Goal: Find specific page/section: Find specific page/section

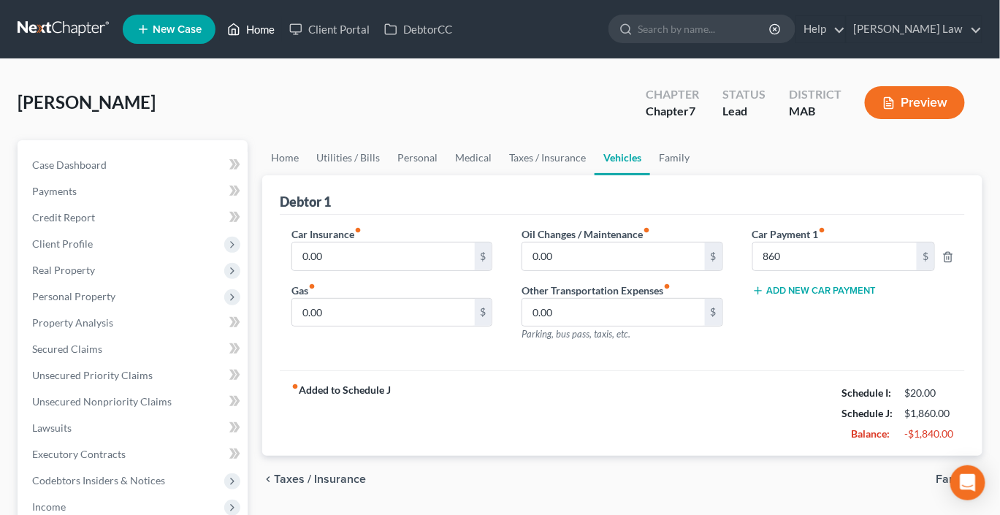
click at [282, 37] on link "Home" at bounding box center [251, 29] width 62 height 26
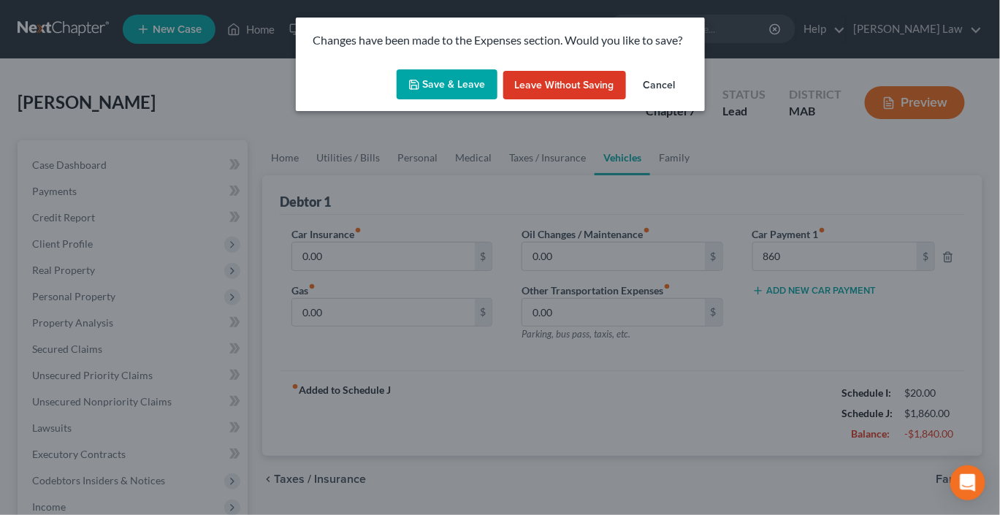
click at [460, 100] on button "Save & Leave" at bounding box center [447, 84] width 101 height 31
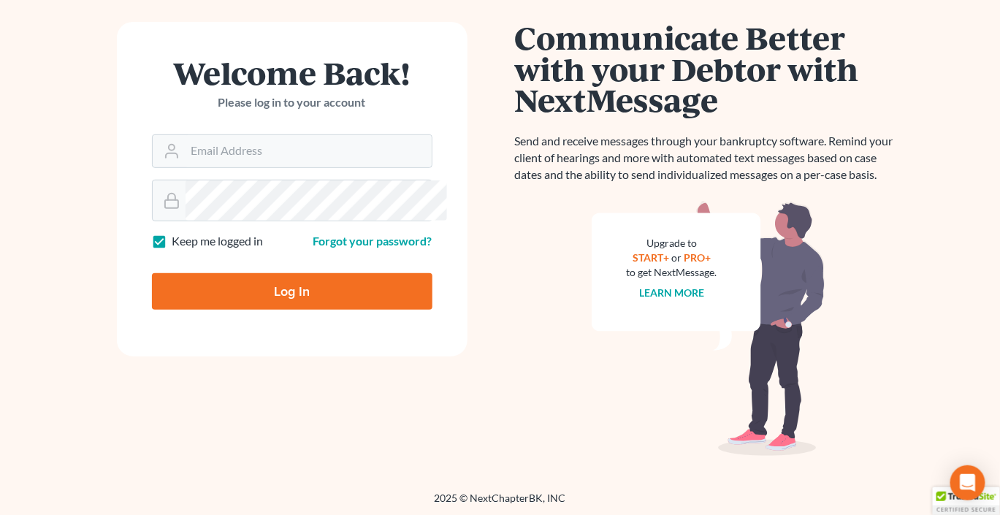
scroll to position [174, 0]
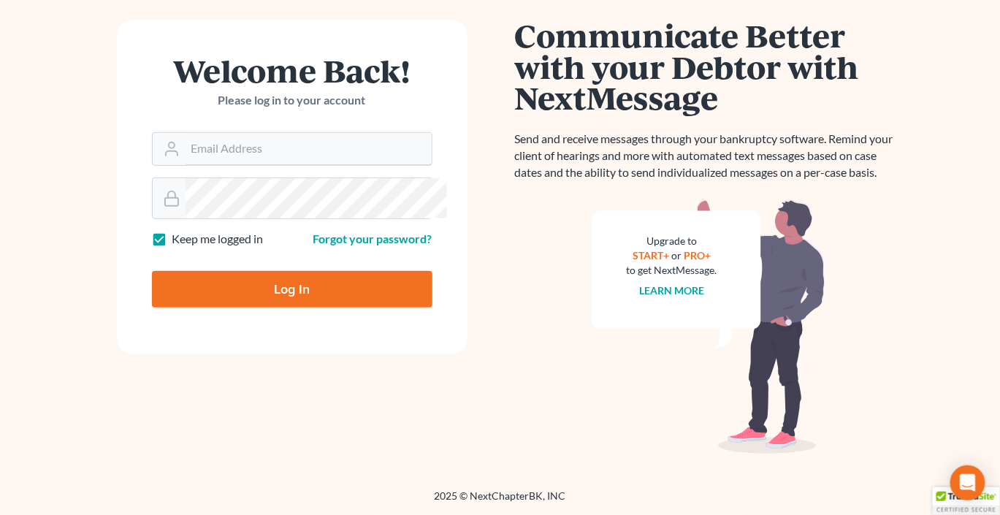
type input "[EMAIL_ADDRESS][DOMAIN_NAME]"
click at [294, 308] on input "Log In" at bounding box center [292, 289] width 280 height 37
type input "Thinking..."
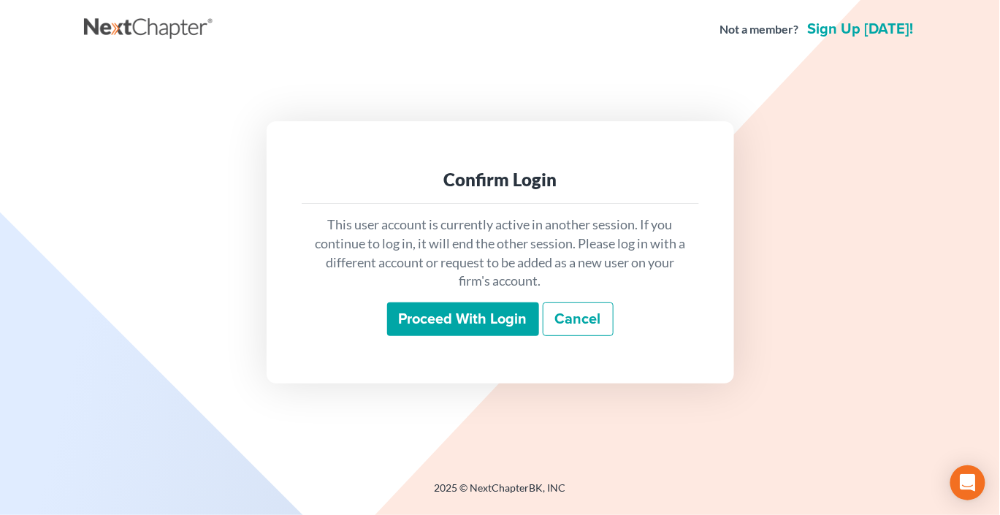
click at [456, 332] on input "Proceed with login" at bounding box center [463, 319] width 152 height 34
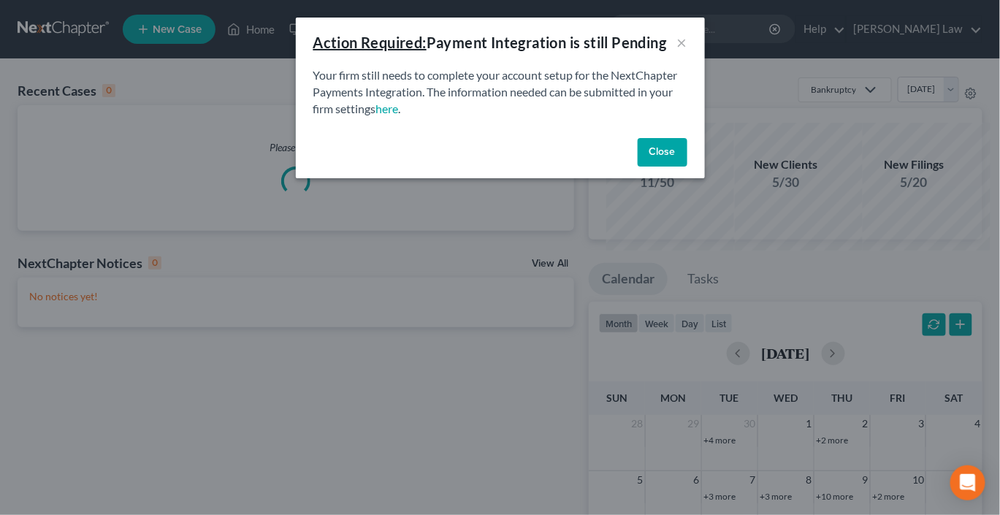
click at [687, 167] on button "Close" at bounding box center [663, 152] width 50 height 29
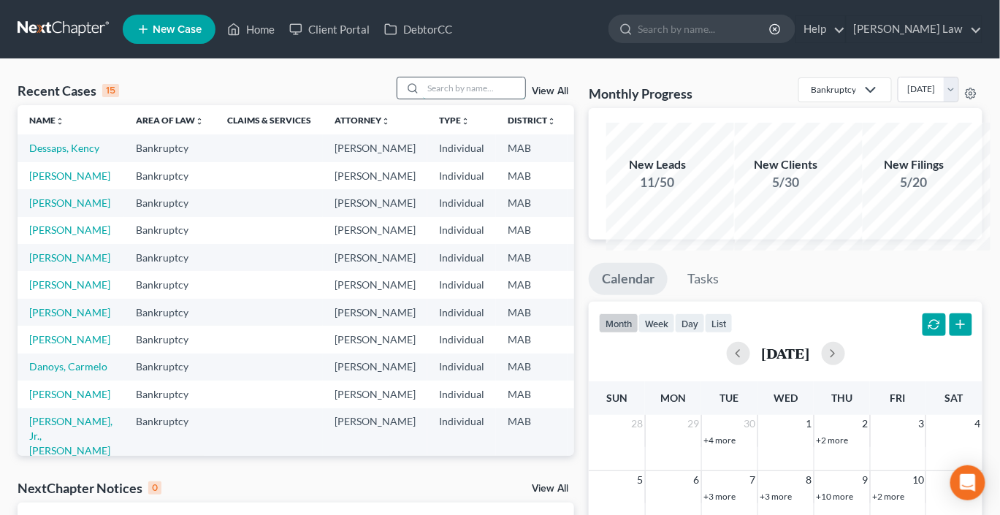
click at [437, 99] on input "search" at bounding box center [474, 87] width 102 height 21
type input "[PERSON_NAME]"
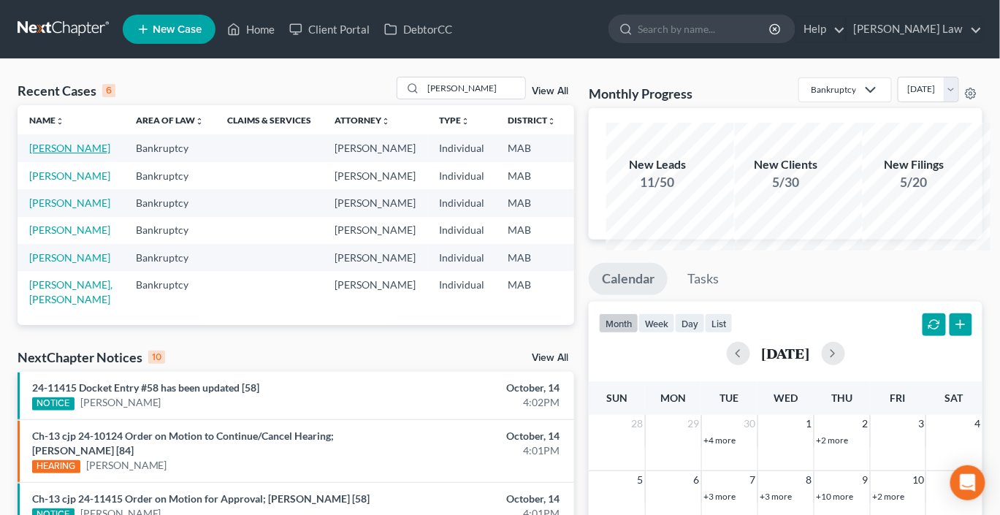
click at [53, 154] on link "[PERSON_NAME]" at bounding box center [69, 148] width 81 height 12
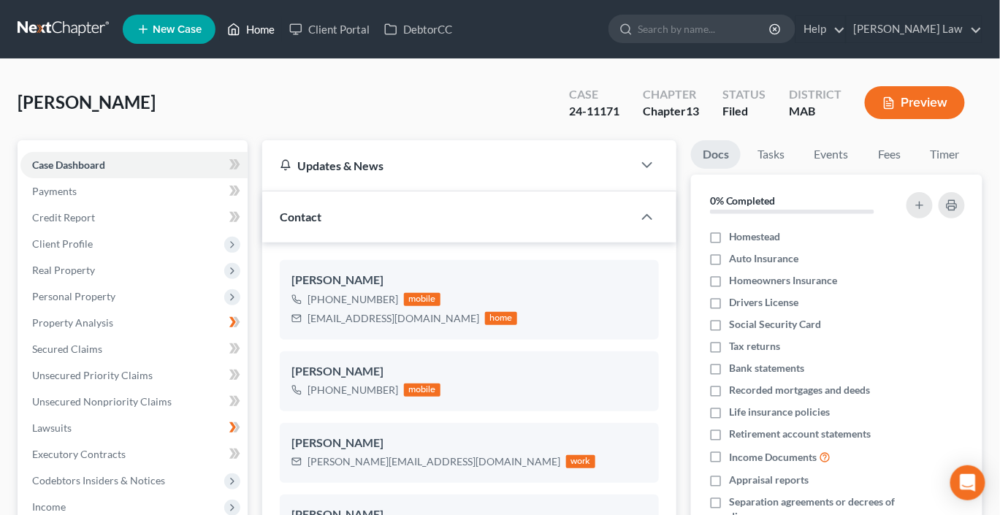
click at [282, 38] on link "Home" at bounding box center [251, 29] width 62 height 26
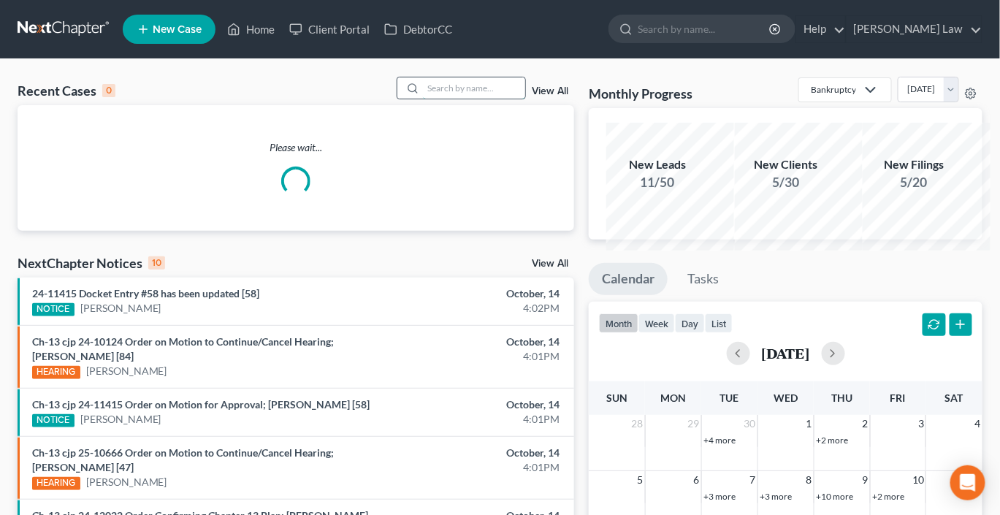
click at [437, 99] on input "search" at bounding box center [474, 87] width 102 height 21
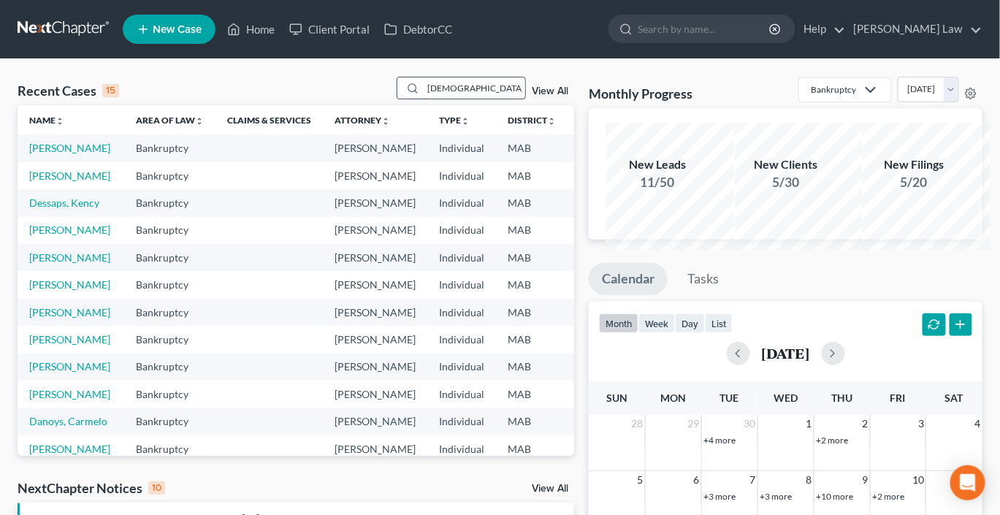
type input "[DEMOGRAPHIC_DATA]"
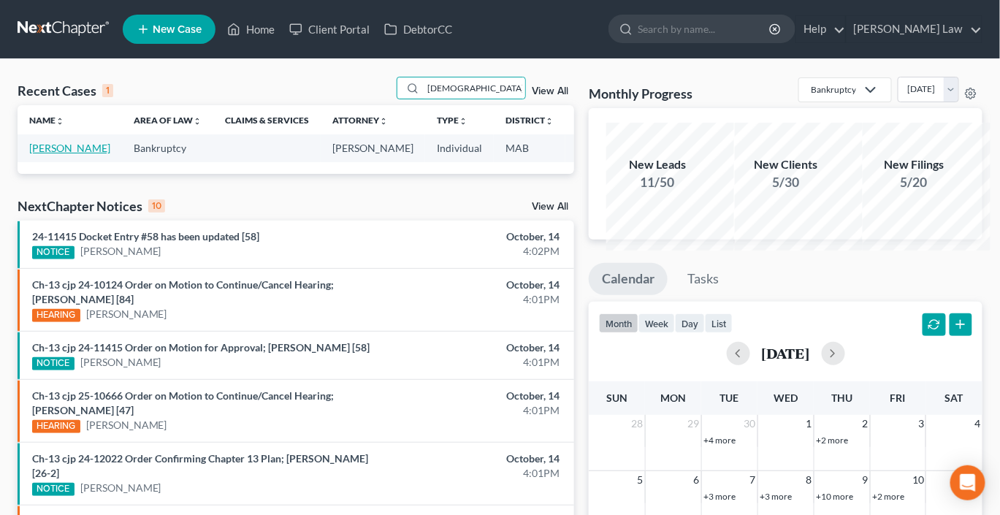
click at [53, 154] on link "[PERSON_NAME]" at bounding box center [69, 148] width 81 height 12
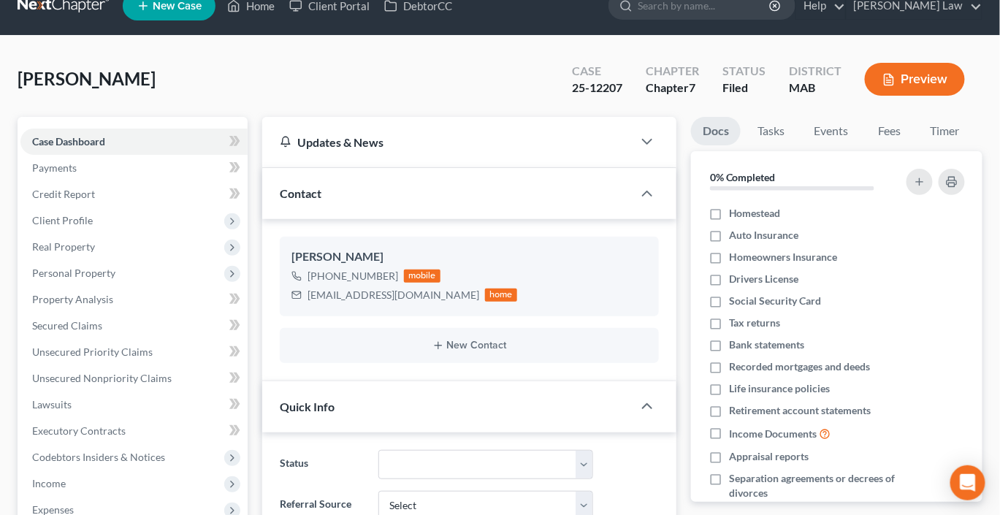
scroll to position [25, 0]
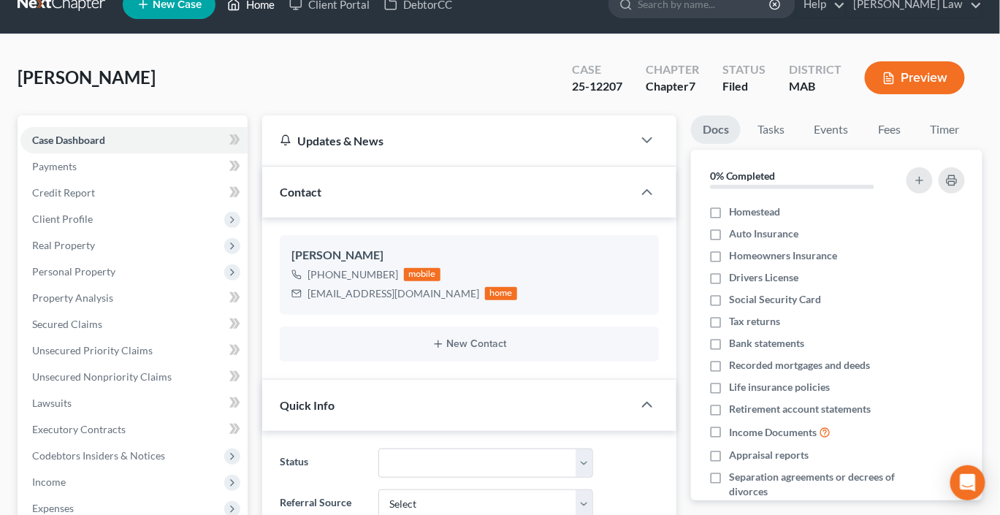
click at [282, 17] on link "Home" at bounding box center [251, 4] width 62 height 26
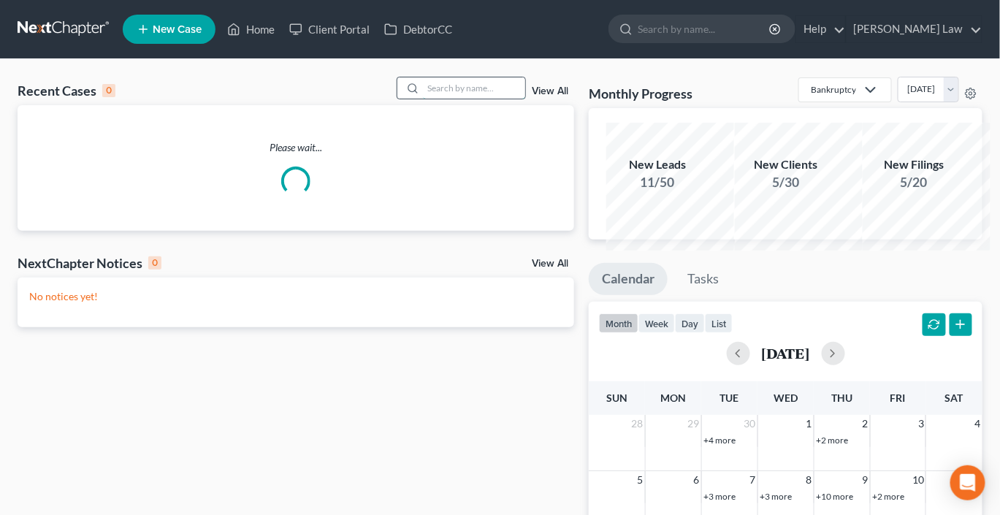
click at [423, 99] on input "search" at bounding box center [474, 87] width 102 height 21
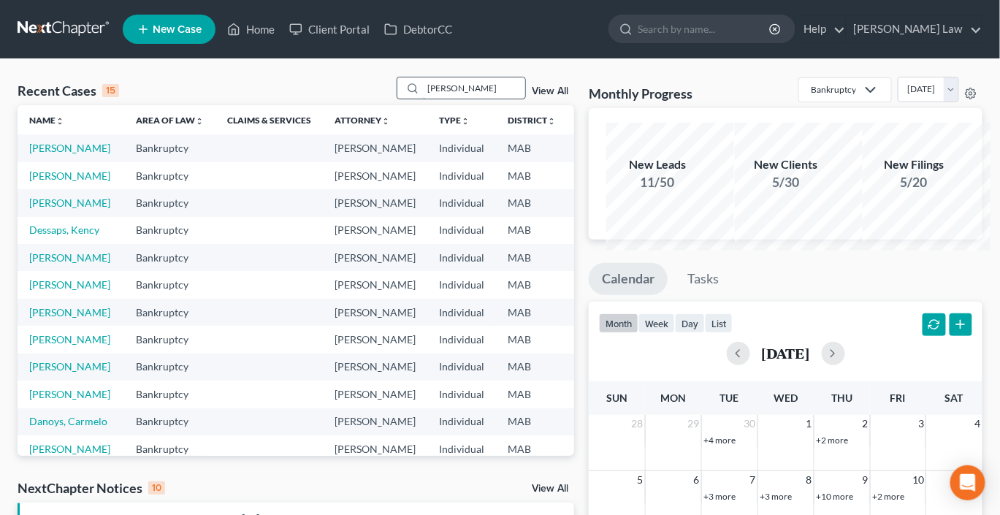
type input "[PERSON_NAME]"
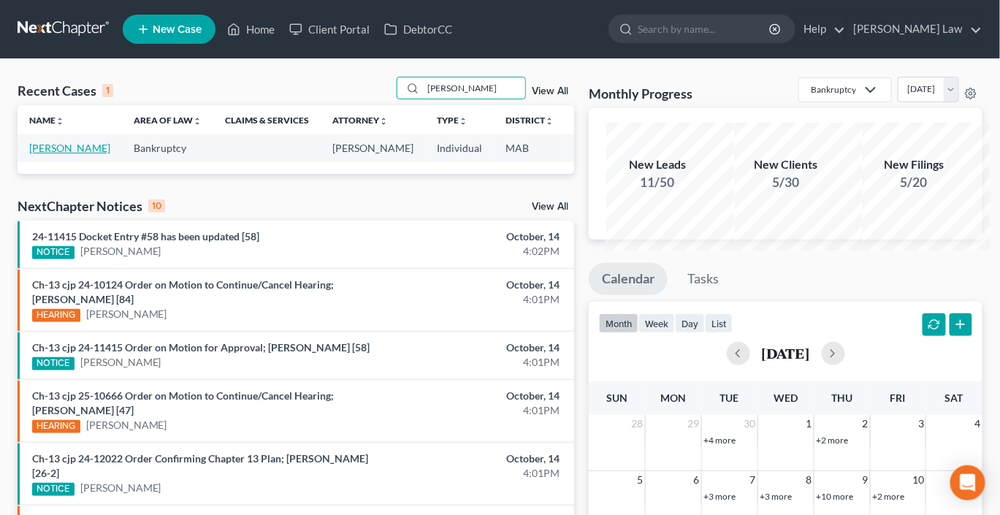
click at [54, 154] on link "[PERSON_NAME]" at bounding box center [69, 148] width 81 height 12
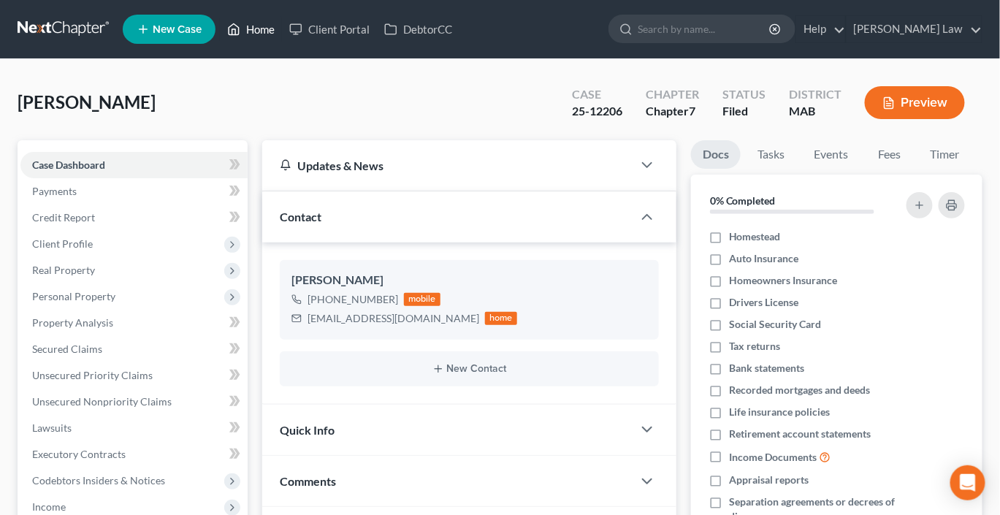
click at [282, 39] on link "Home" at bounding box center [251, 29] width 62 height 26
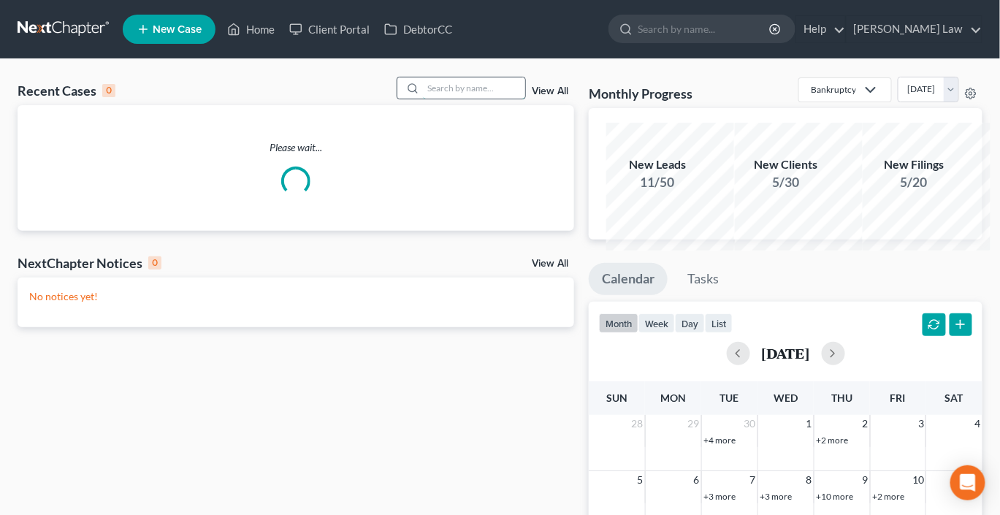
click at [423, 99] on input "search" at bounding box center [474, 87] width 102 height 21
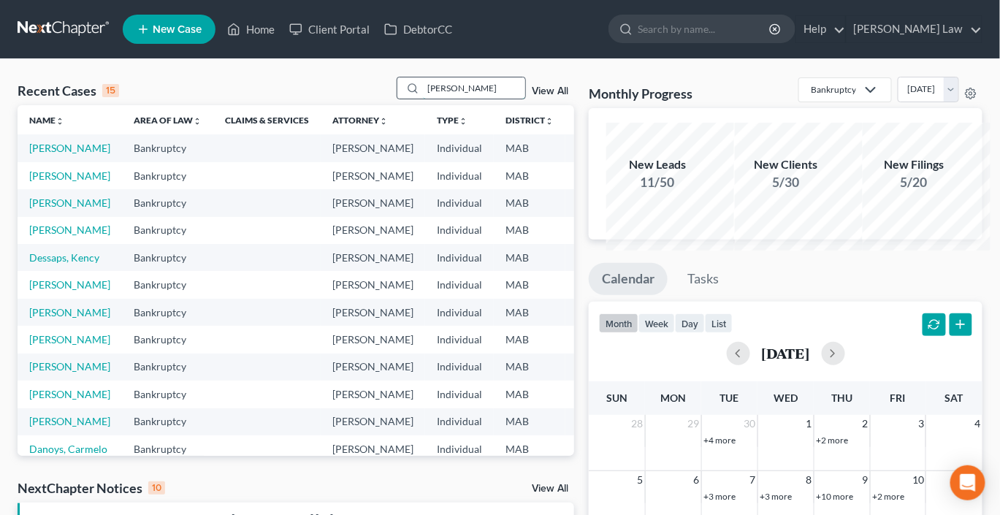
type input "[PERSON_NAME]"
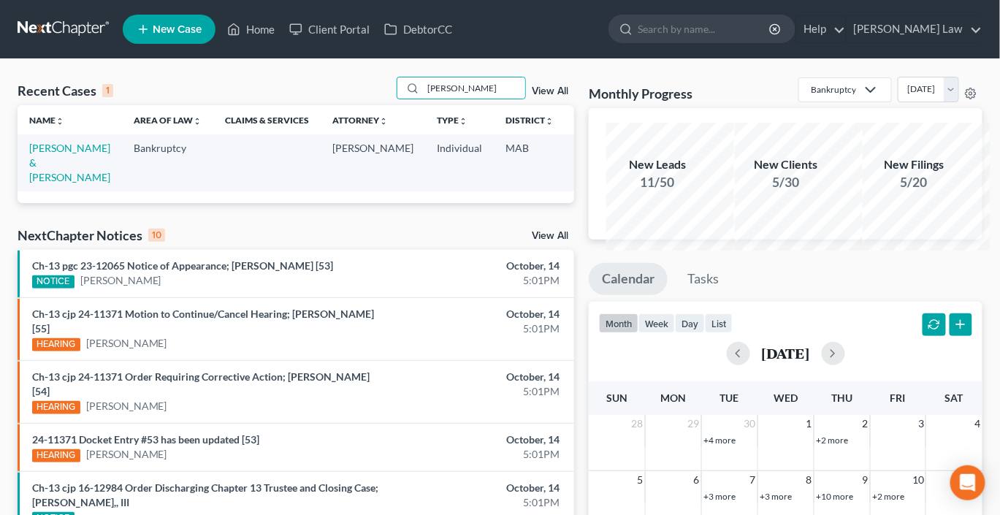
click at [54, 191] on td "[PERSON_NAME] & [PERSON_NAME]" at bounding box center [70, 162] width 104 height 56
click at [53, 183] on link "[PERSON_NAME] & [PERSON_NAME]" at bounding box center [69, 163] width 81 height 42
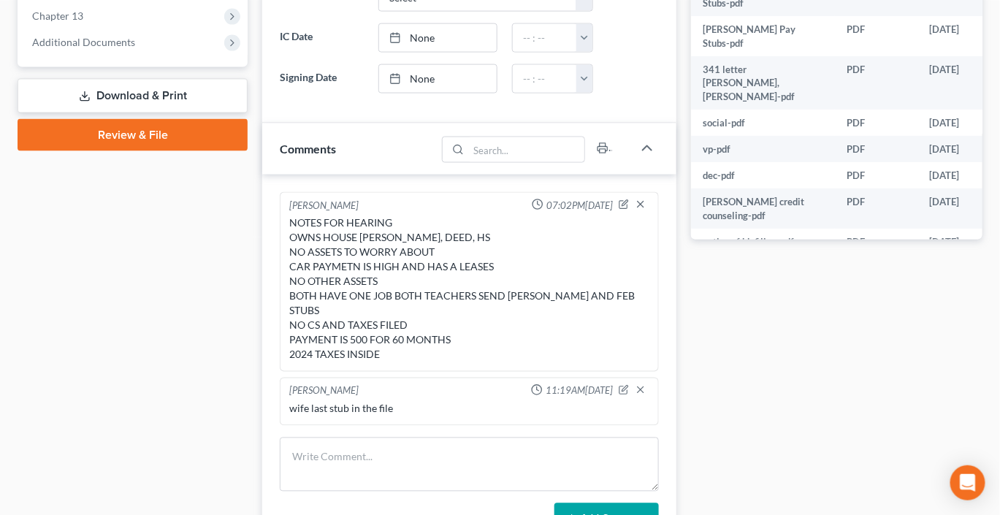
scroll to position [637, 0]
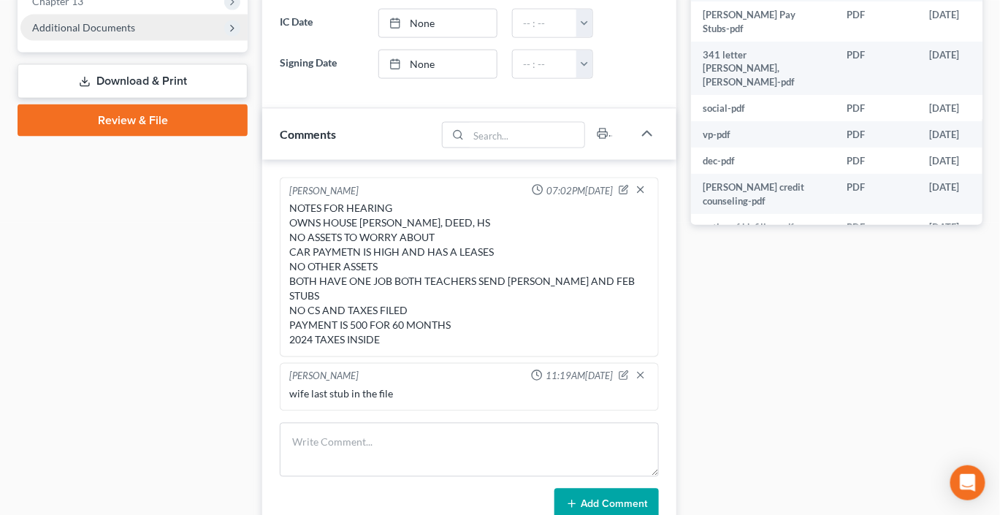
click at [115, 34] on span "Additional Documents" at bounding box center [83, 27] width 103 height 12
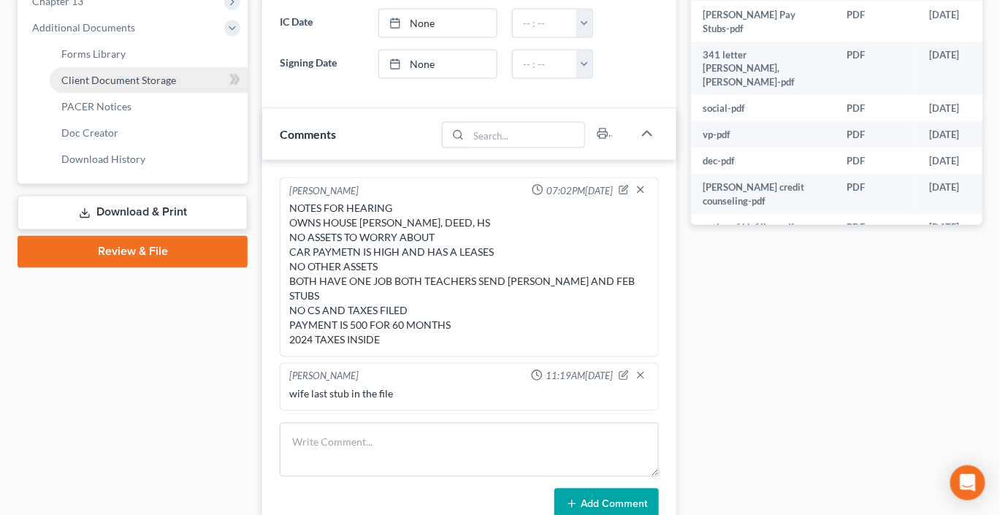
click at [148, 86] on span "Client Document Storage" at bounding box center [118, 80] width 115 height 12
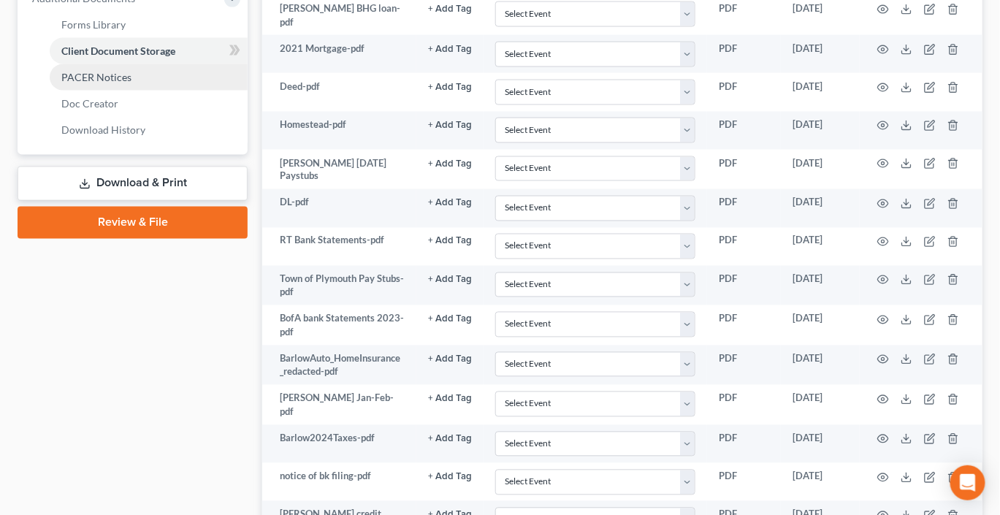
click at [110, 83] on span "PACER Notices" at bounding box center [96, 77] width 70 height 12
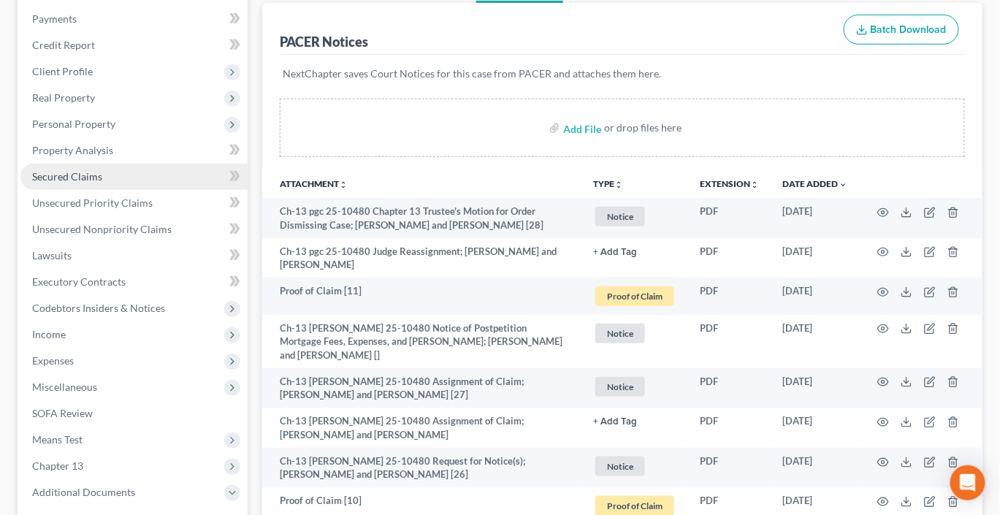
scroll to position [187, 0]
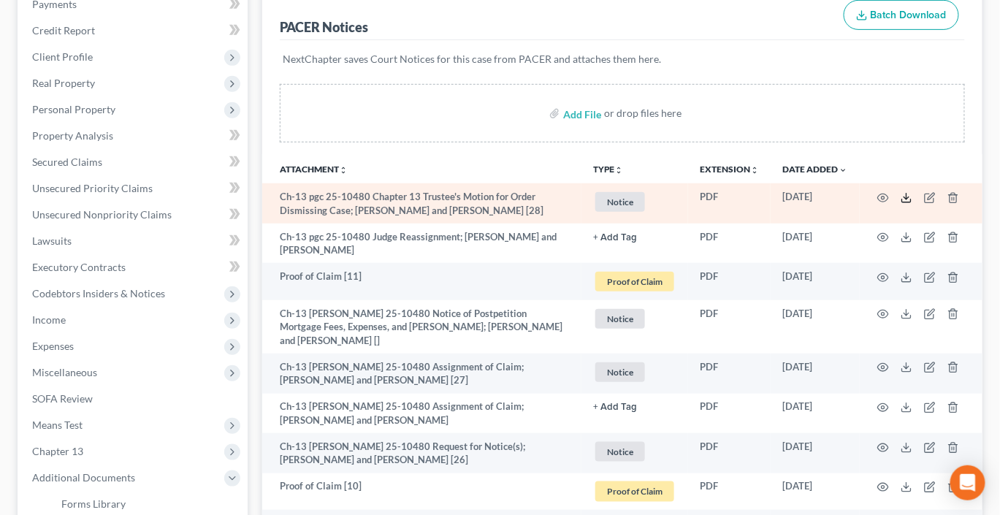
click at [901, 204] on icon at bounding box center [907, 198] width 12 height 12
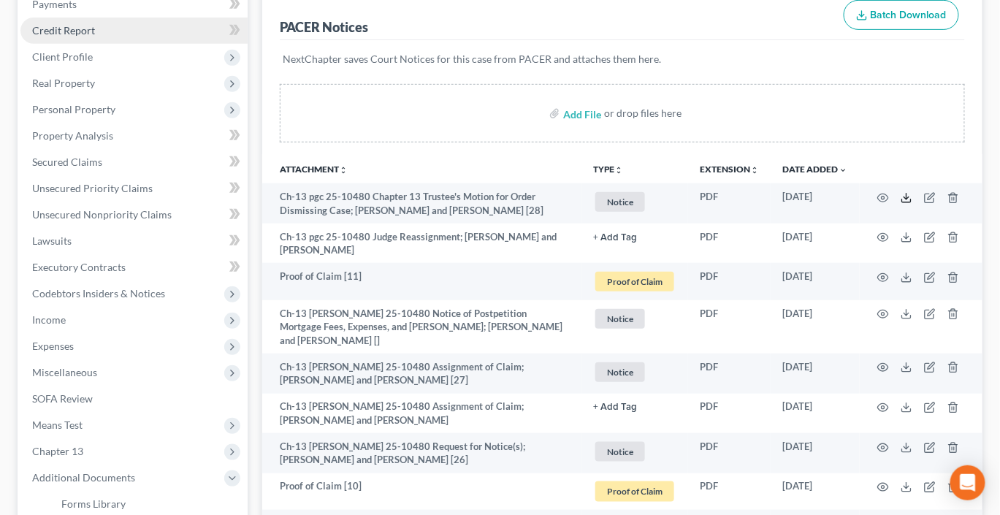
scroll to position [0, 0]
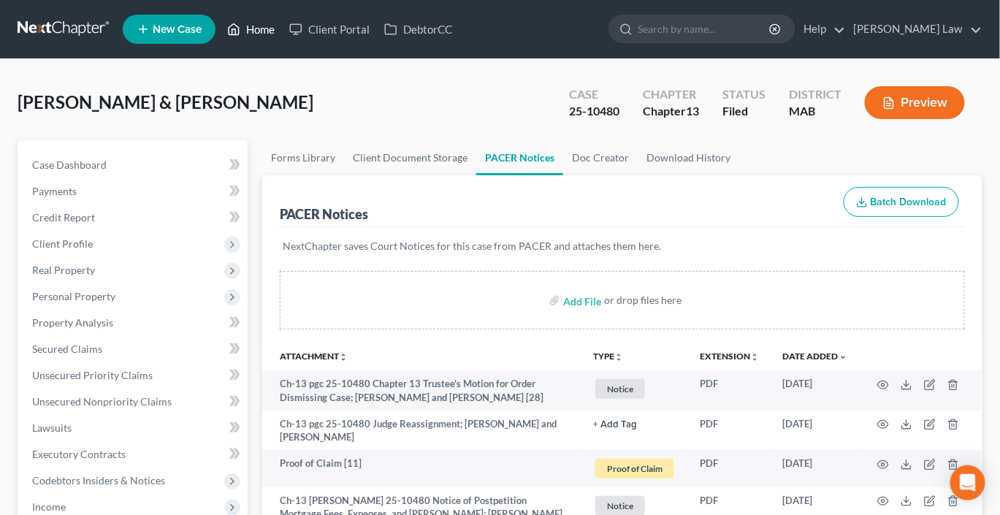
click at [282, 35] on link "Home" at bounding box center [251, 29] width 62 height 26
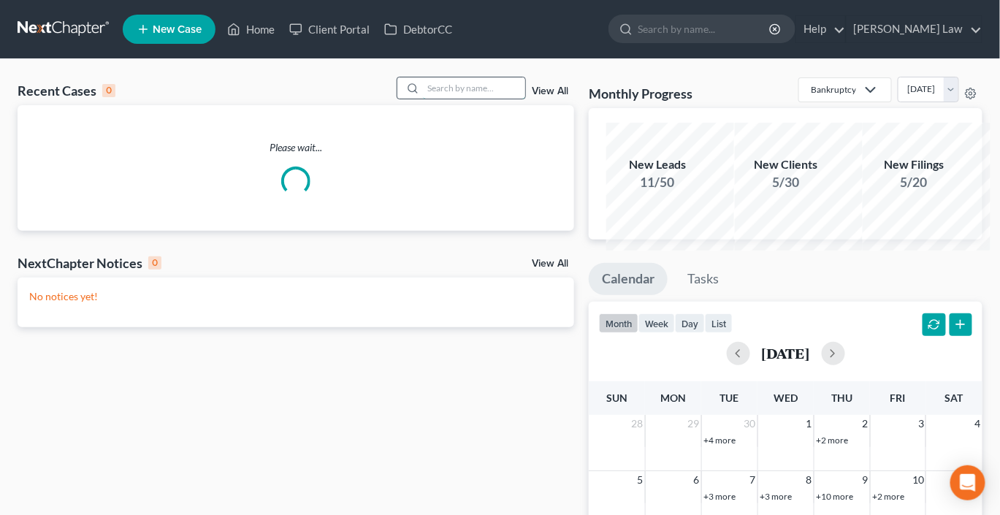
click at [437, 99] on input "search" at bounding box center [474, 87] width 102 height 21
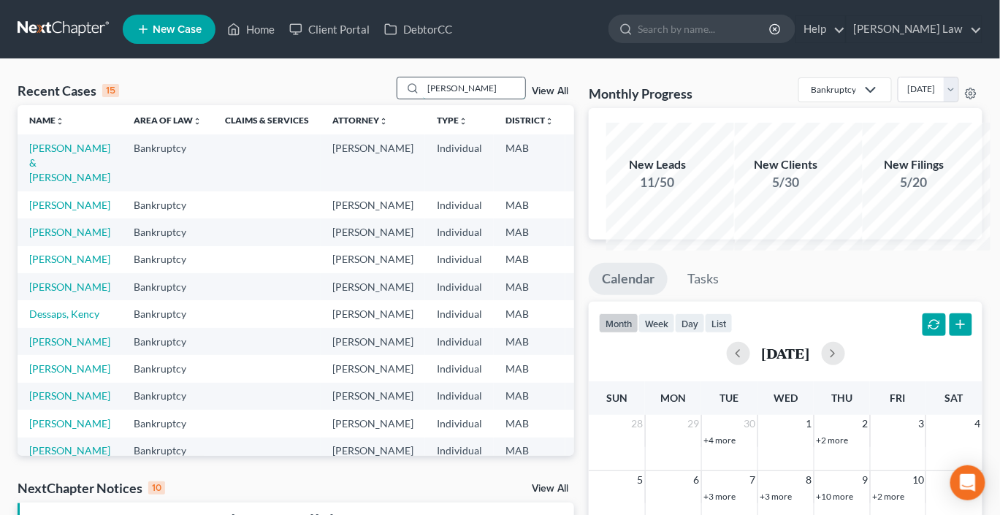
type input "[PERSON_NAME]"
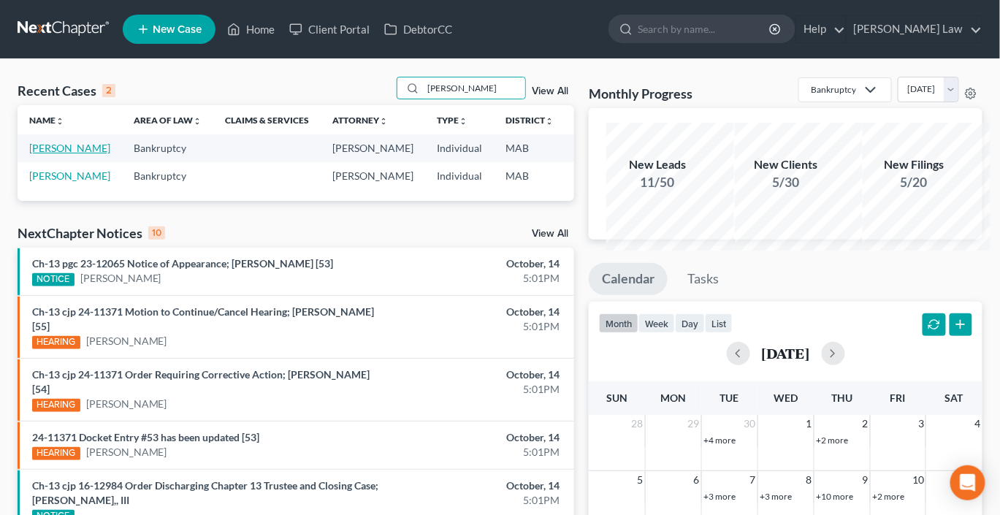
click at [57, 154] on link "[PERSON_NAME]" at bounding box center [69, 148] width 81 height 12
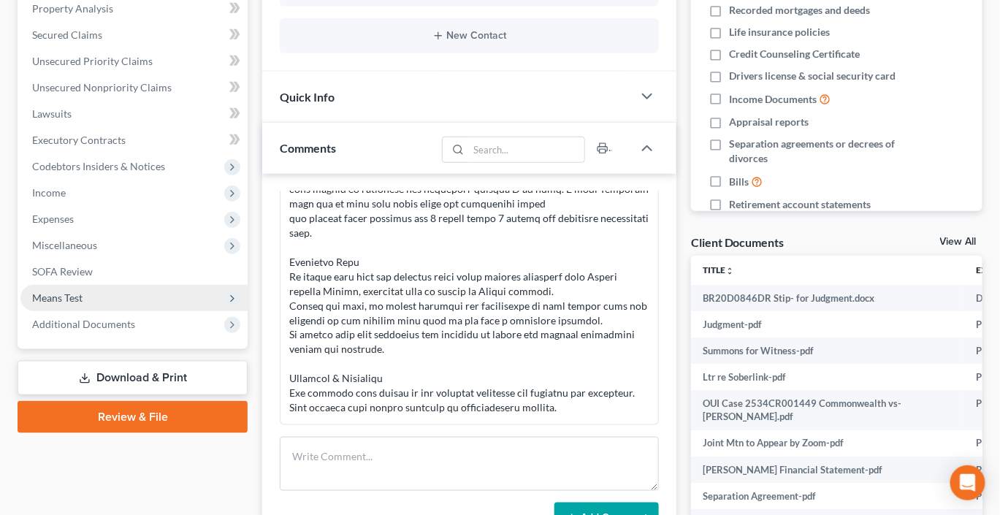
scroll to position [735, 0]
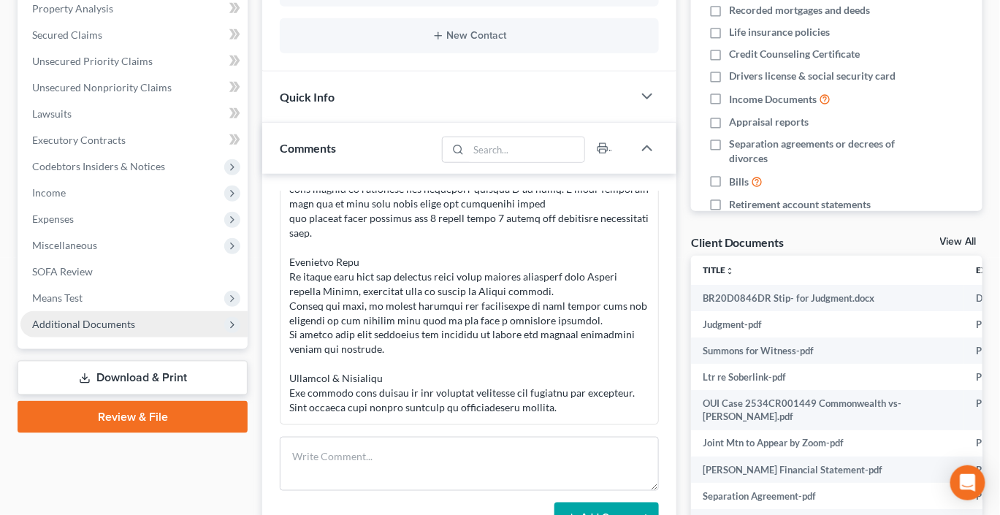
click at [135, 330] on span "Additional Documents" at bounding box center [83, 324] width 103 height 12
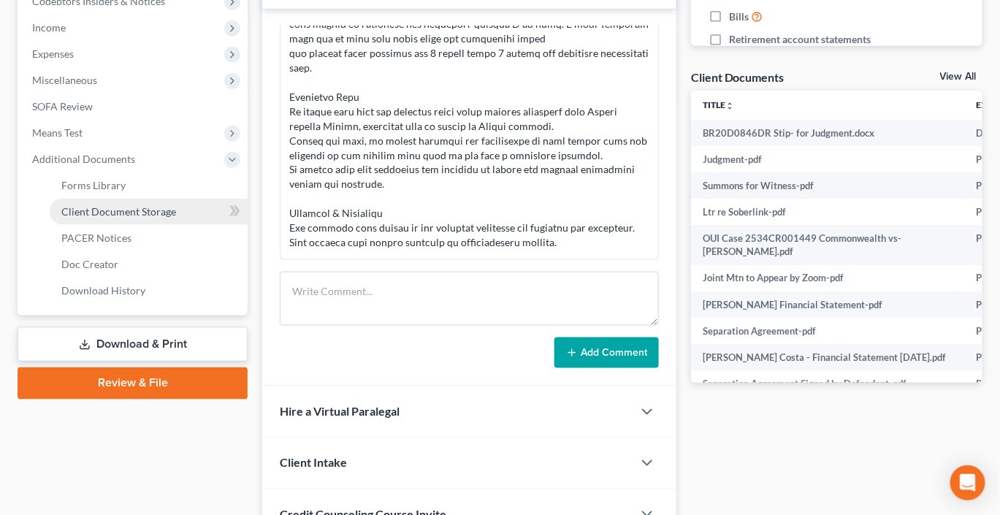
click at [153, 218] on span "Client Document Storage" at bounding box center [118, 211] width 115 height 12
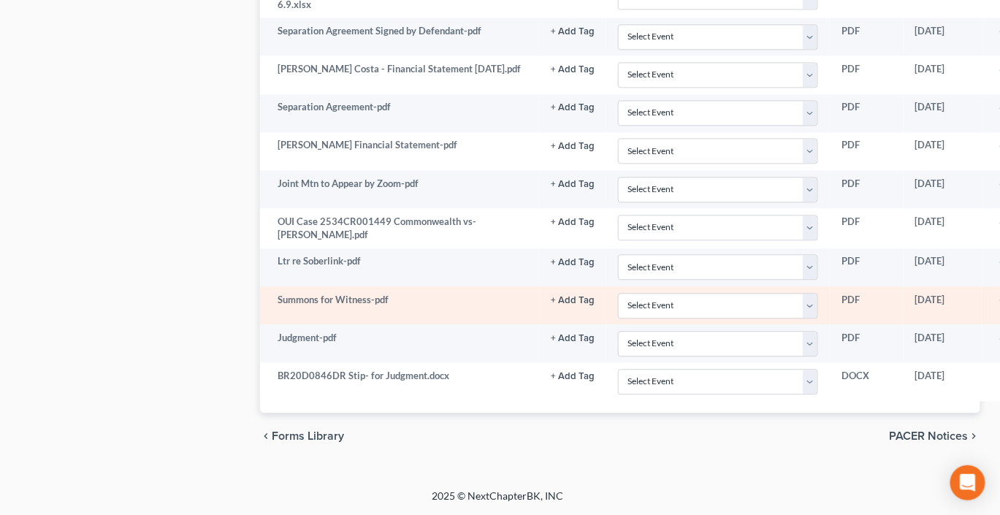
scroll to position [3332, 2]
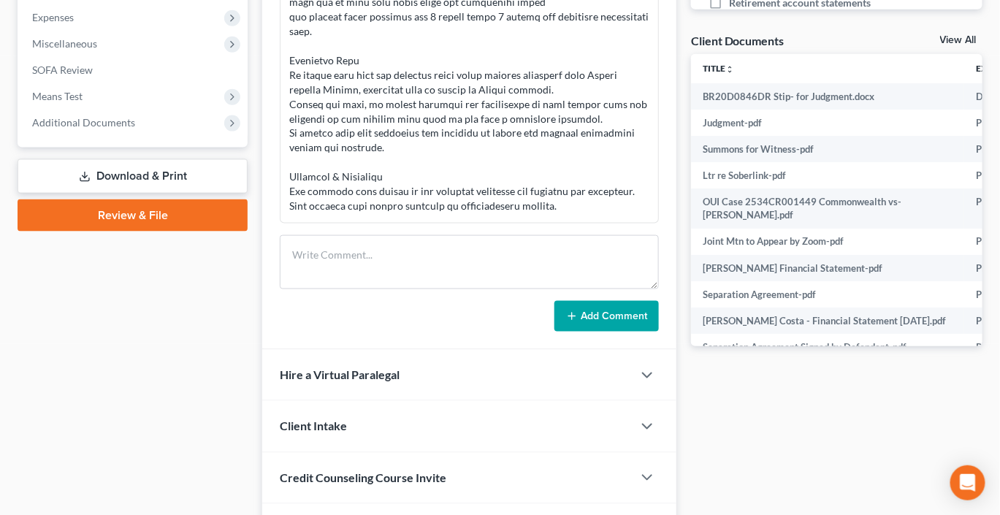
scroll to position [543, 0]
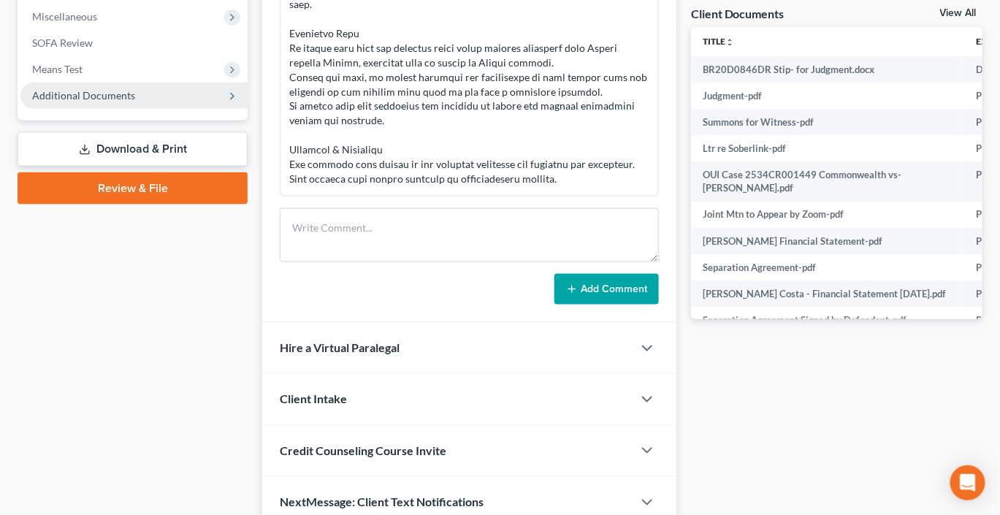
click at [135, 102] on span "Additional Documents" at bounding box center [83, 95] width 103 height 12
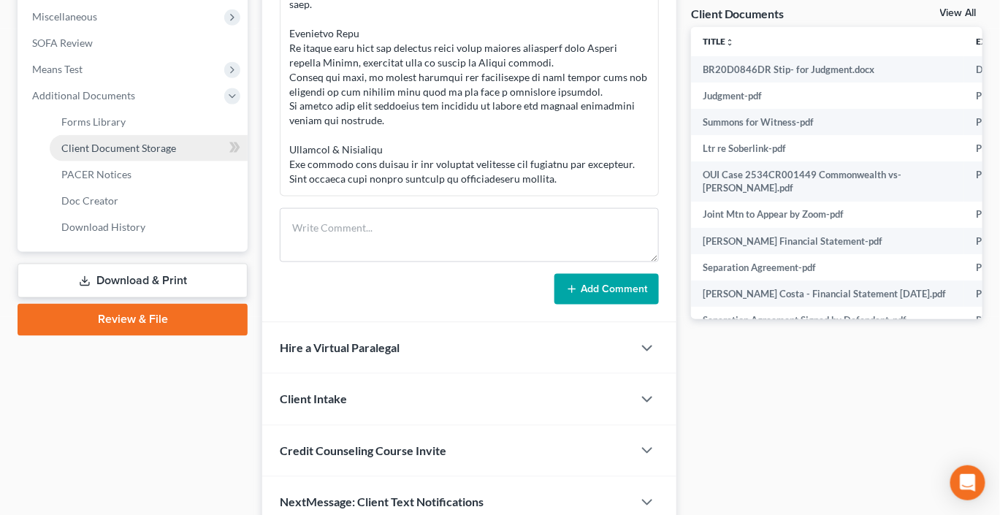
click at [173, 154] on span "Client Document Storage" at bounding box center [118, 148] width 115 height 12
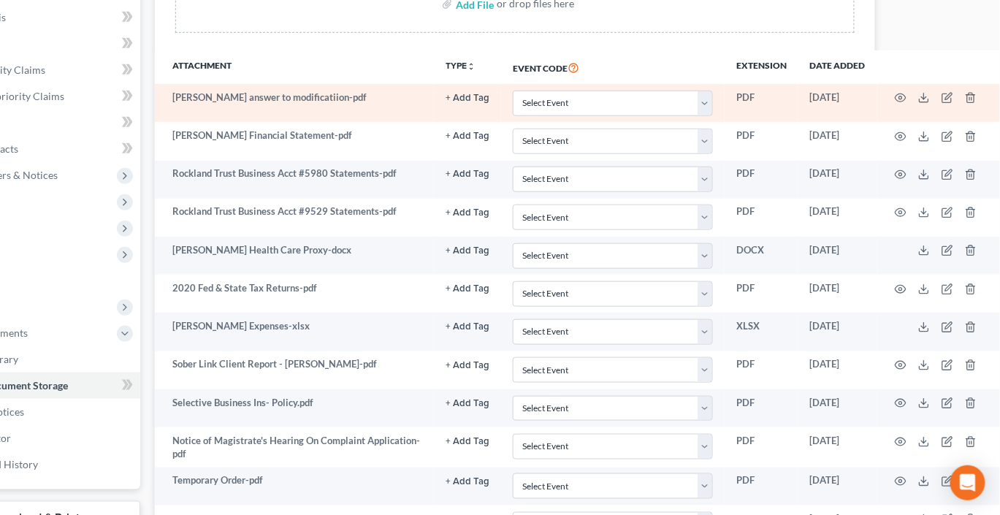
scroll to position [305, 167]
click at [927, 99] on polyline at bounding box center [924, 98] width 5 height 2
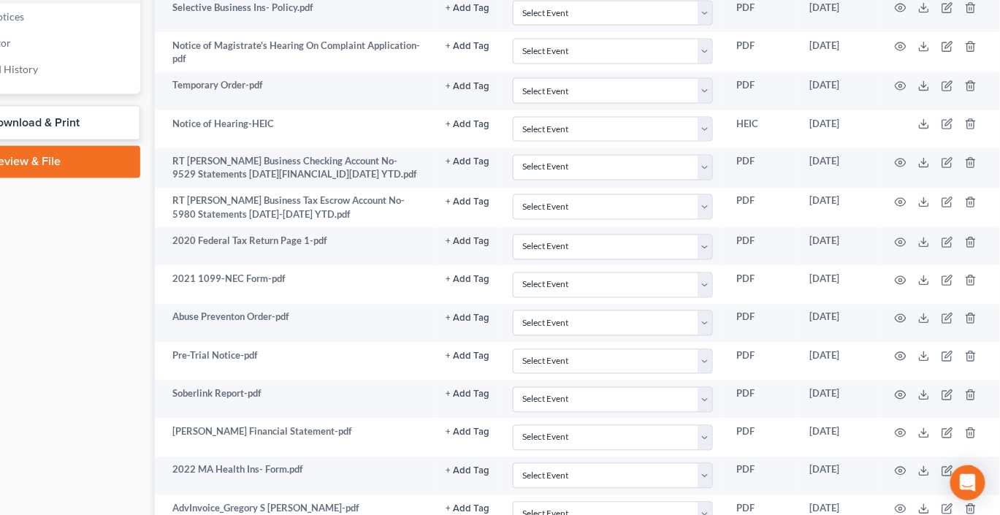
scroll to position [707, 167]
